Goal: Communication & Community: Share content

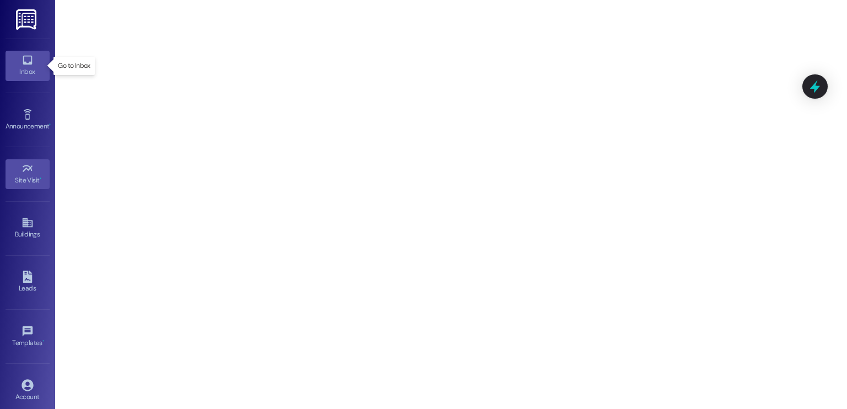
click at [24, 60] on icon at bounding box center [27, 60] width 12 height 12
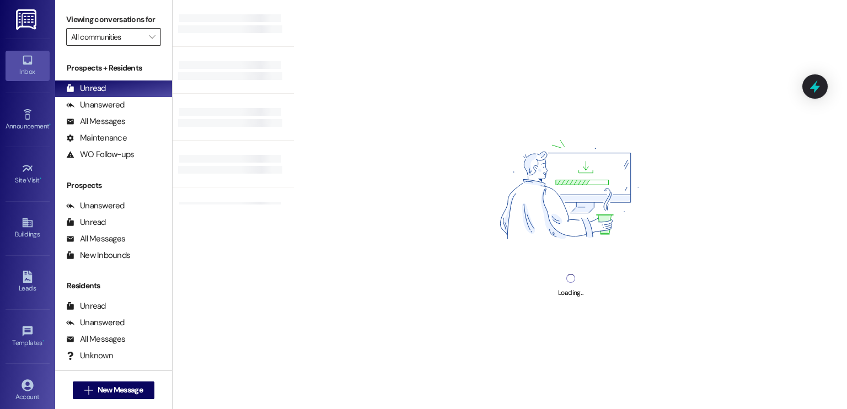
click at [81, 41] on input "All communities" at bounding box center [107, 37] width 72 height 18
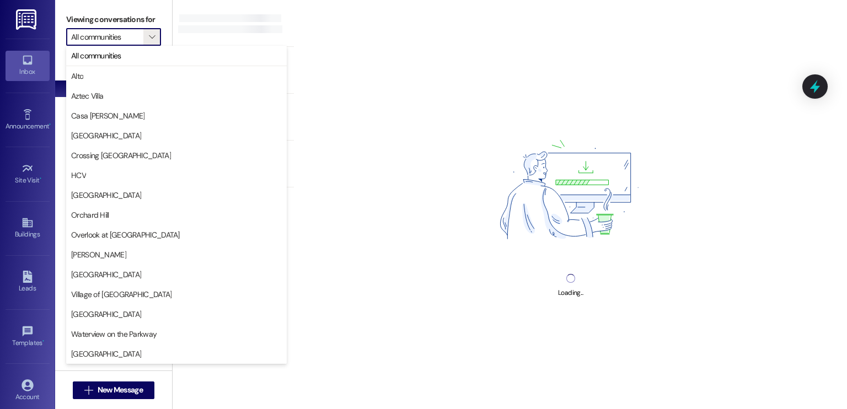
click at [461, 140] on img at bounding box center [570, 192] width 218 height 164
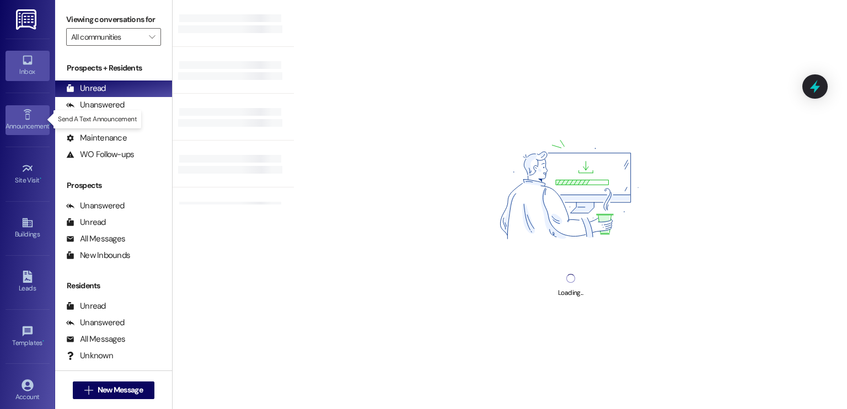
click at [26, 115] on icon at bounding box center [27, 115] width 12 height 12
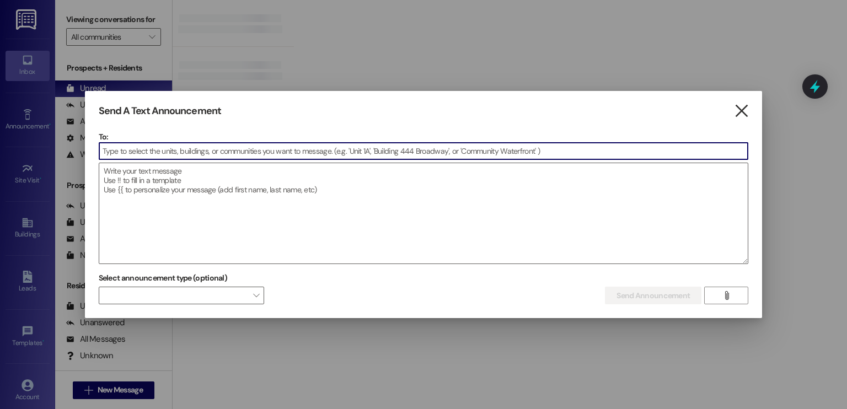
click at [737, 109] on icon "" at bounding box center [741, 111] width 15 height 12
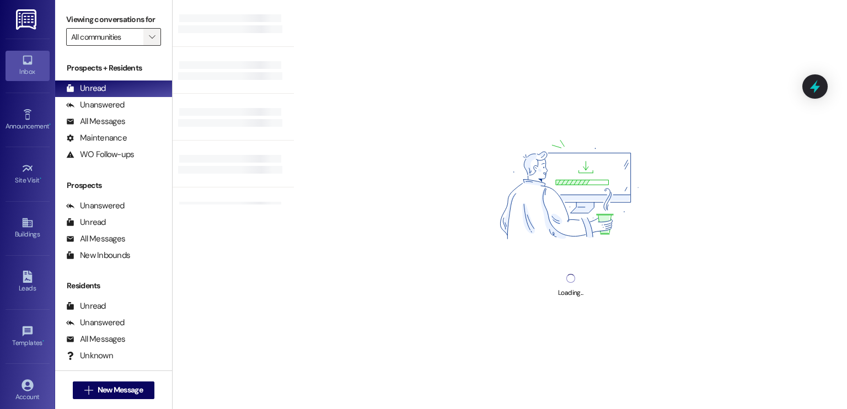
click at [149, 40] on icon "" at bounding box center [152, 37] width 6 height 9
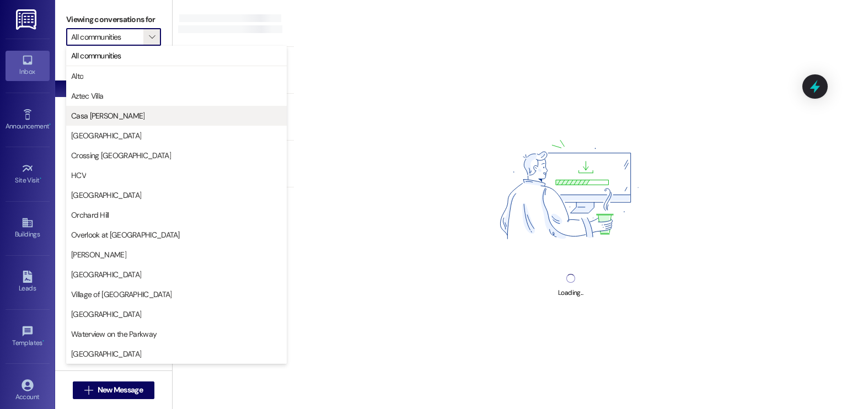
click at [104, 110] on span "Casa [PERSON_NAME]" at bounding box center [107, 115] width 73 height 11
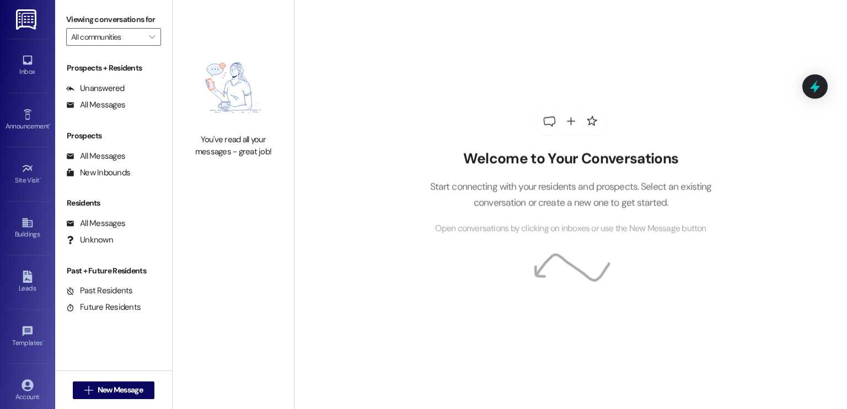
type input "Casa [PERSON_NAME]"
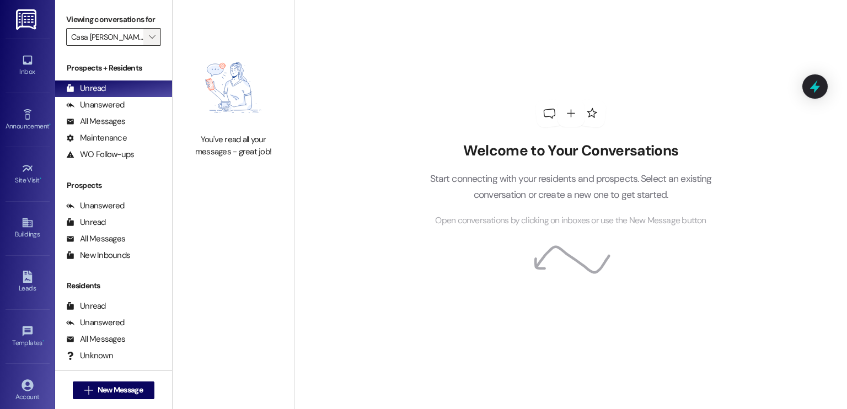
click at [149, 36] on icon "" at bounding box center [152, 37] width 6 height 9
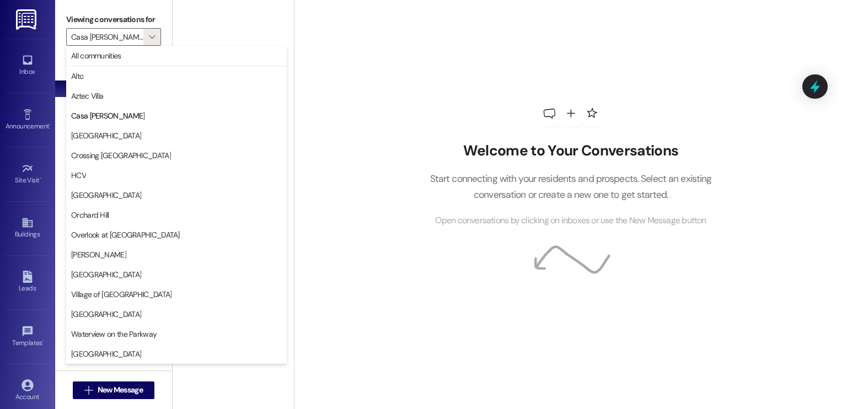
click at [414, 103] on div "Welcome to Your Conversations Start connecting with your residents and prospect…" at bounding box center [570, 163] width 331 height 327
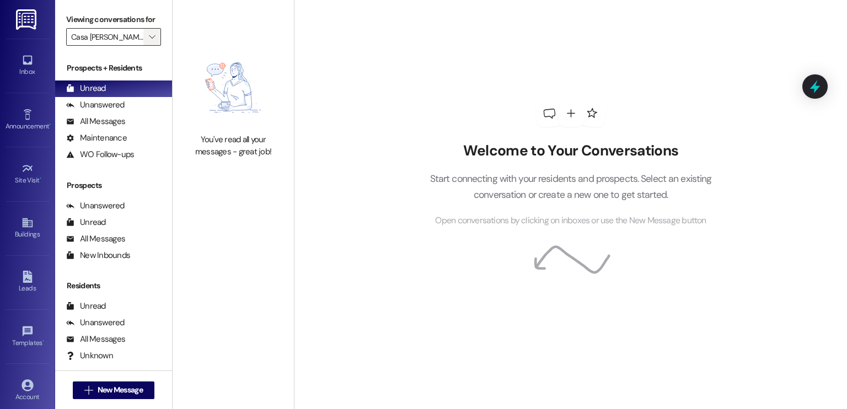
click at [149, 33] on icon "" at bounding box center [152, 37] width 6 height 9
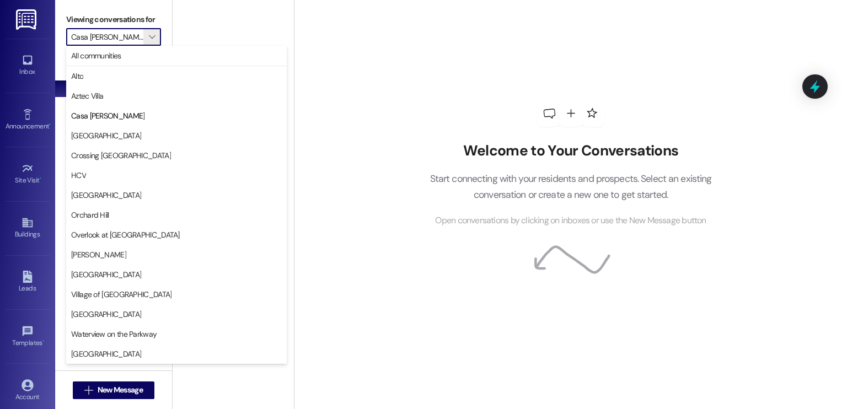
click at [430, 109] on div "Welcome to Your Conversations Start connecting with your residents and prospect…" at bounding box center [570, 163] width 331 height 327
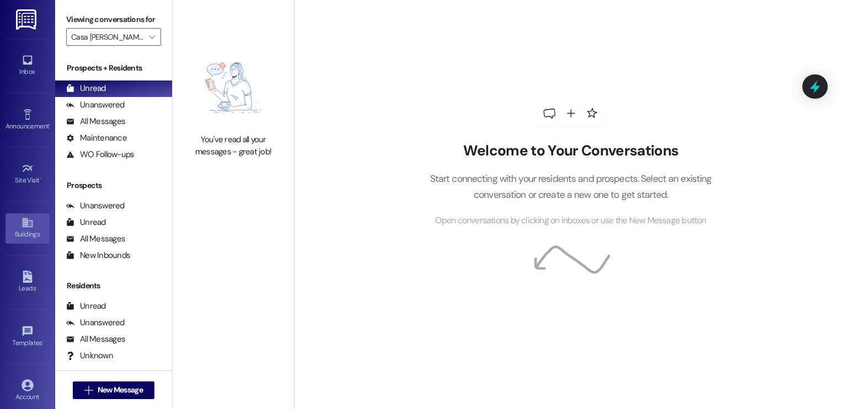
click at [21, 220] on icon at bounding box center [27, 223] width 12 height 12
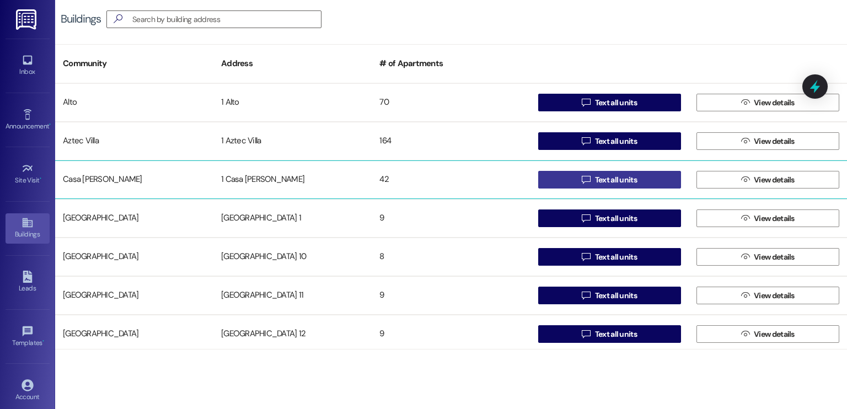
click at [624, 174] on span "Text all units" at bounding box center [616, 180] width 42 height 12
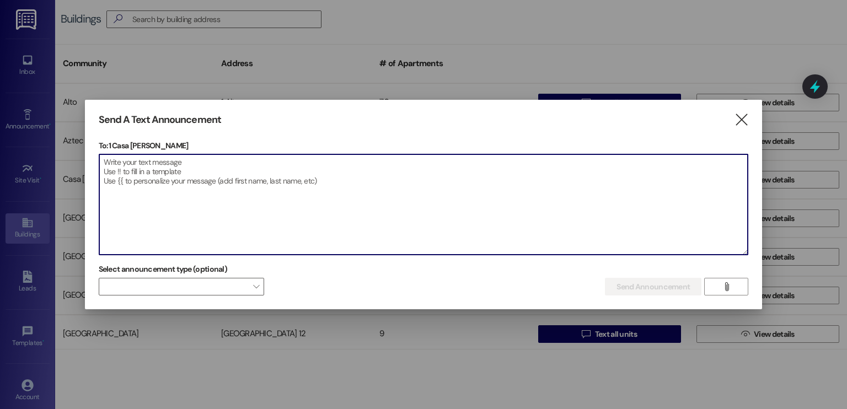
click at [225, 188] on textarea at bounding box center [423, 204] width 649 height 100
click at [159, 163] on textarea at bounding box center [423, 204] width 649 height 100
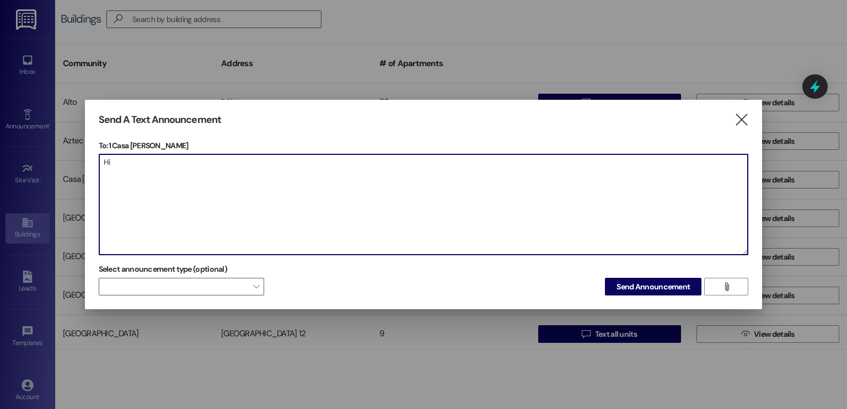
type textarea "H"
click at [425, 180] on textarea "Good Morning Casa Members, [GEOGRAPHIC_DATA] is onsite [DATE] until noon. Pleas…" at bounding box center [423, 204] width 649 height 100
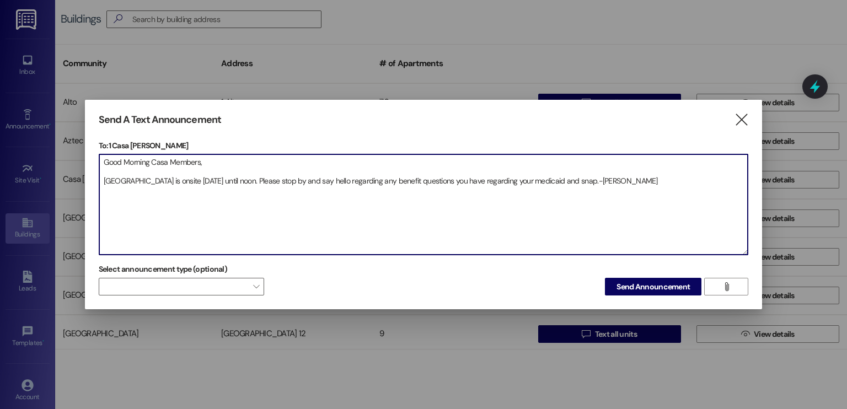
drag, startPoint x: 618, startPoint y: 185, endPoint x: 67, endPoint y: 89, distance: 558.9
click at [67, 89] on div "Send A Text Announcement  To: 1 Casa [PERSON_NAME]  Drop image file here Good…" at bounding box center [423, 204] width 847 height 409
click at [504, 212] on textarea "Good Morning Casa Members, [GEOGRAPHIC_DATA] is onsite [DATE] until noon. Pleas…" at bounding box center [423, 204] width 649 height 100
paste textarea "Buenos [PERSON_NAME], miembros de Casa: El condado [PERSON_NAME] estará present…"
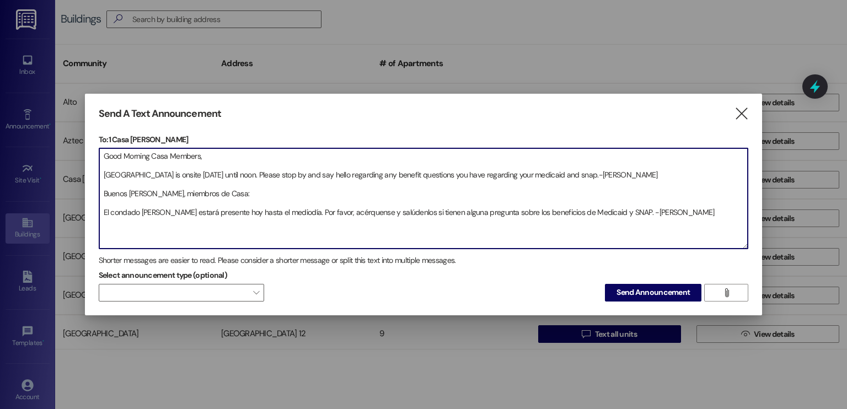
click at [196, 211] on textarea "Good Morning Casa Members, [GEOGRAPHIC_DATA] is onsite [DATE] until noon. Pleas…" at bounding box center [423, 198] width 649 height 100
type textarea "Good Morning Casa Members, [GEOGRAPHIC_DATA] is onsite [DATE] until noon. Pleas…"
click at [629, 294] on span "Send Announcement" at bounding box center [652, 293] width 73 height 12
